Goal: Task Accomplishment & Management: Manage account settings

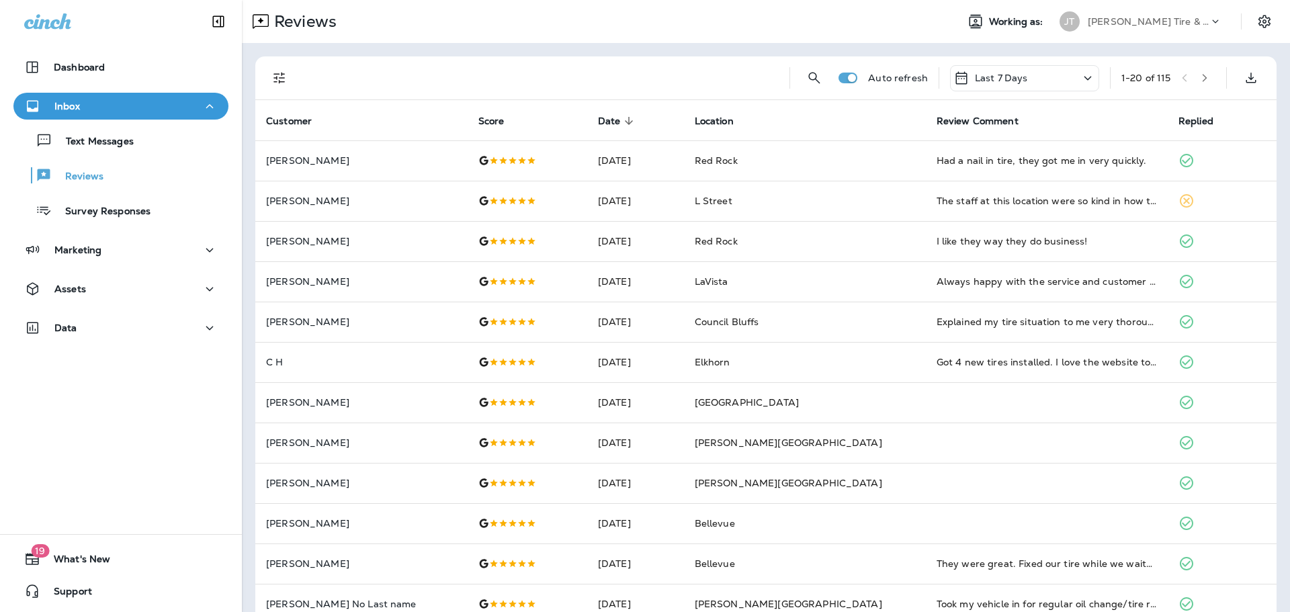
scroll to position [134, 0]
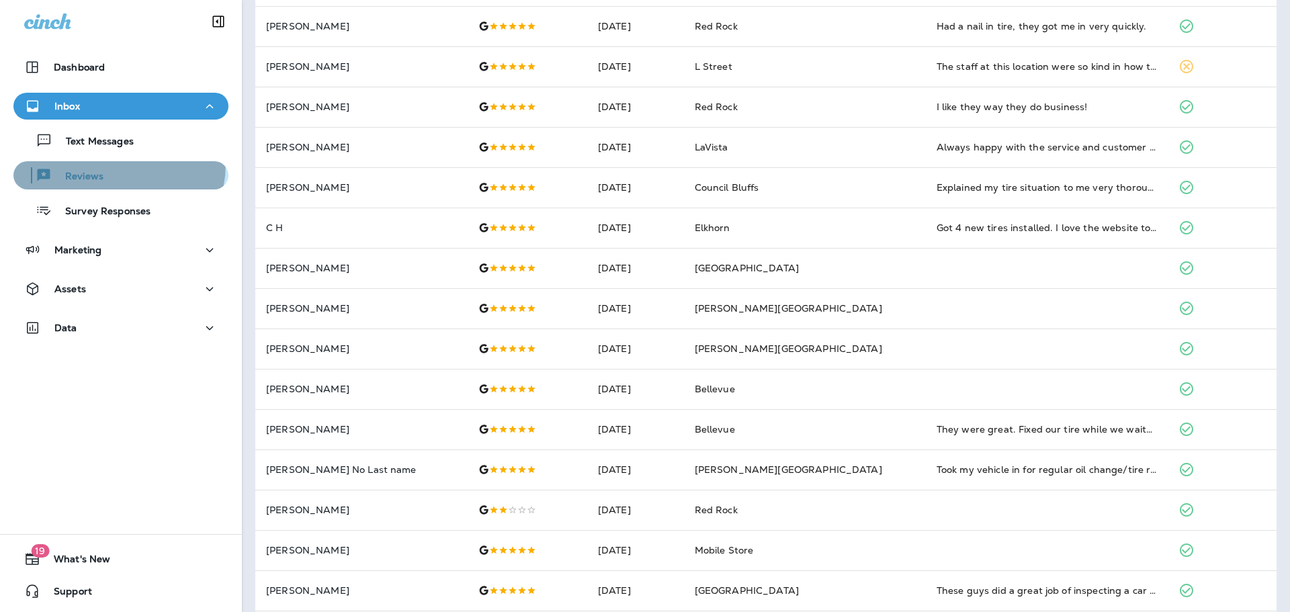
click at [114, 164] on button "Reviews" at bounding box center [120, 175] width 215 height 28
click at [115, 155] on div "Text Messages Reviews Survey Responses" at bounding box center [120, 172] width 215 height 105
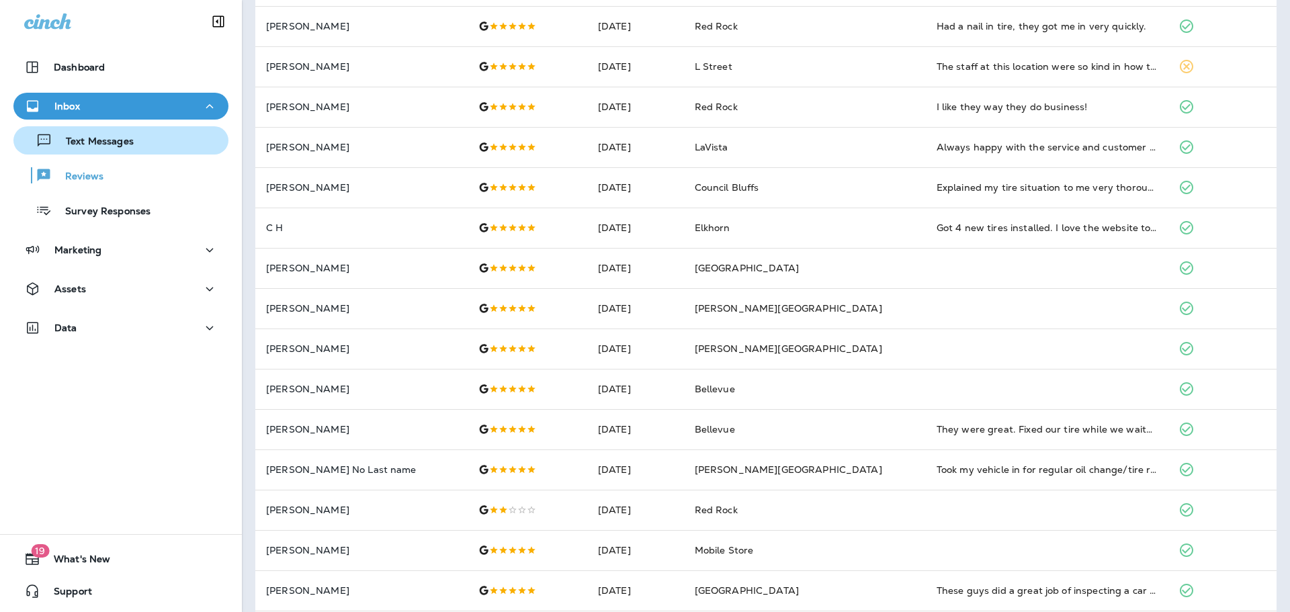
click at [118, 151] on button "Text Messages" at bounding box center [120, 140] width 215 height 28
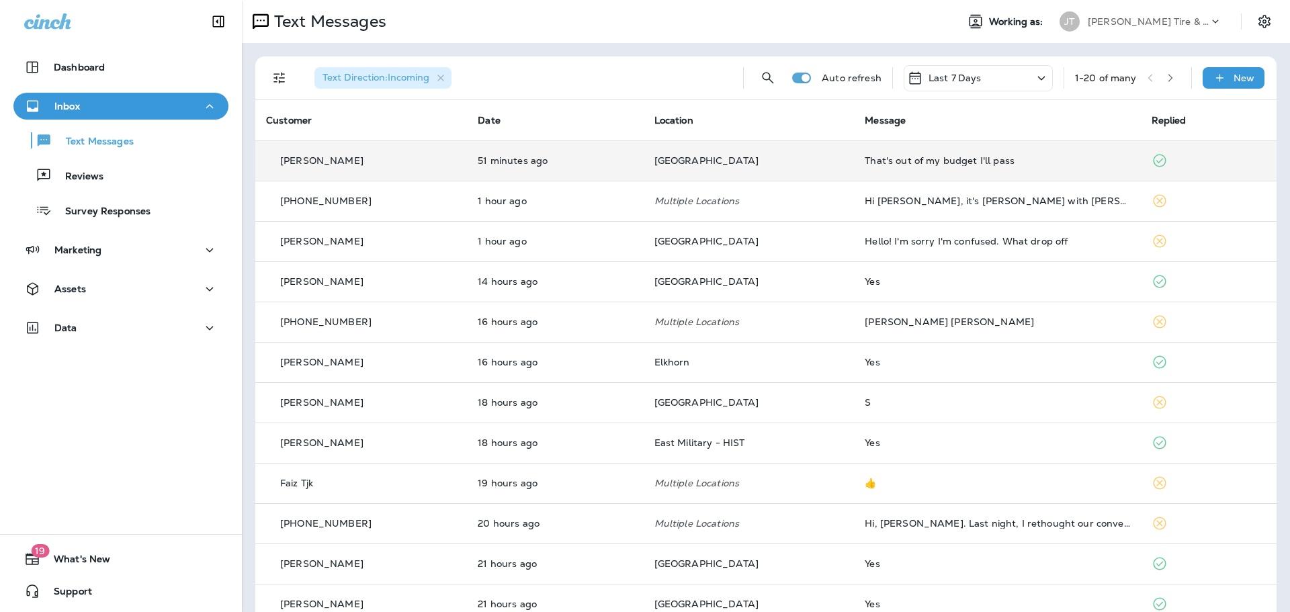
click at [771, 166] on td "[GEOGRAPHIC_DATA]" at bounding box center [749, 160] width 211 height 40
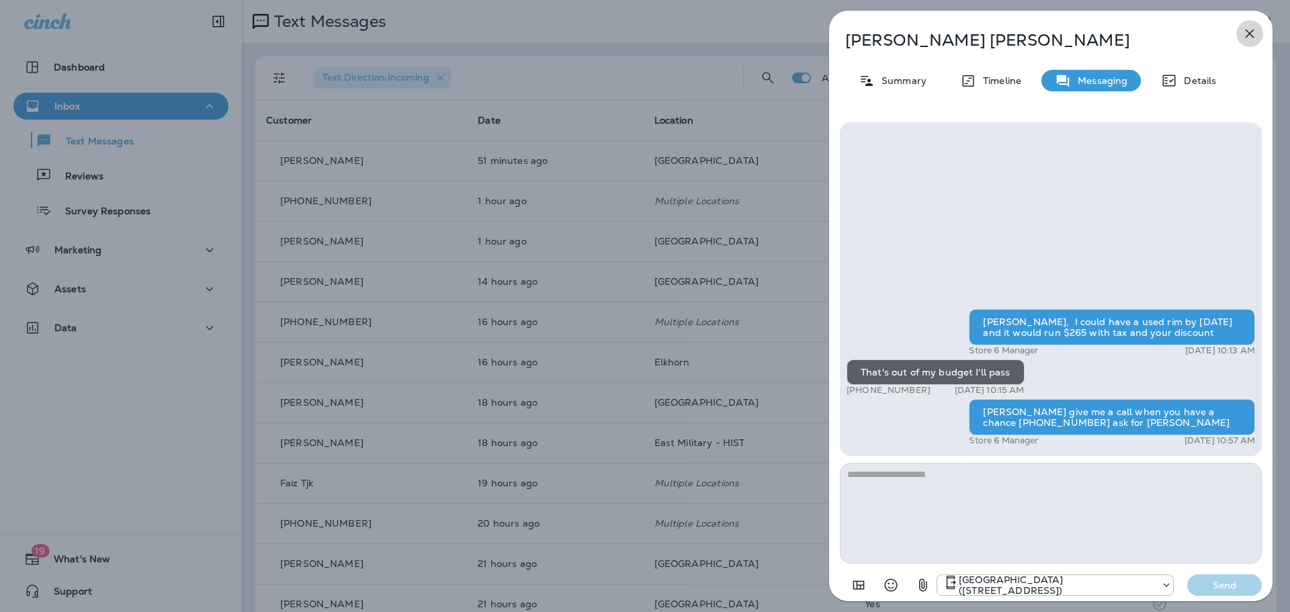
click at [1259, 38] on button "button" at bounding box center [1249, 33] width 27 height 27
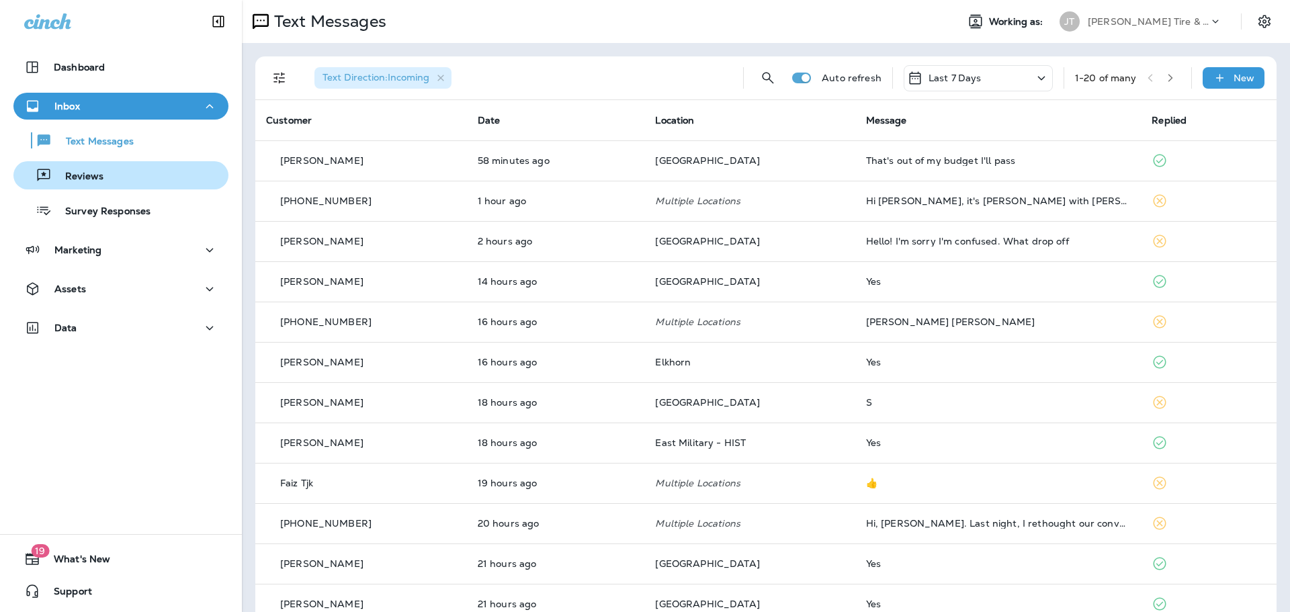
click at [84, 165] on div "Reviews" at bounding box center [61, 175] width 85 height 20
